Goal: Check status

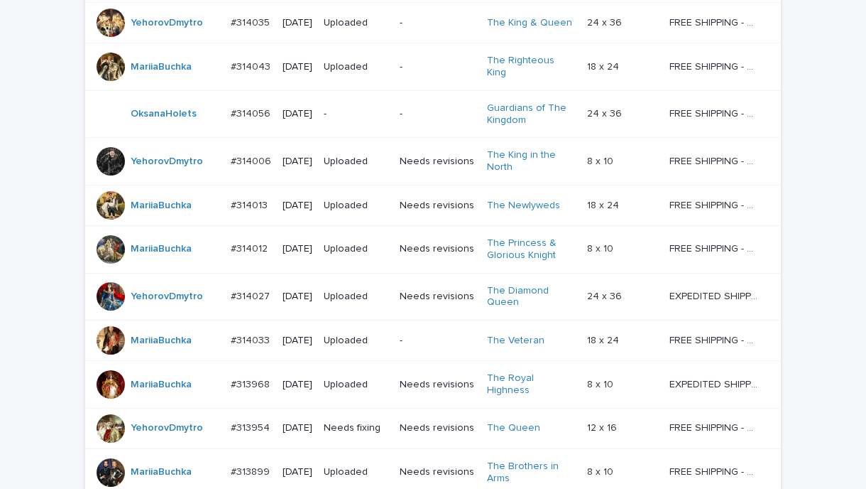
scroll to position [355, 0]
